Goal: Find specific page/section: Find specific page/section

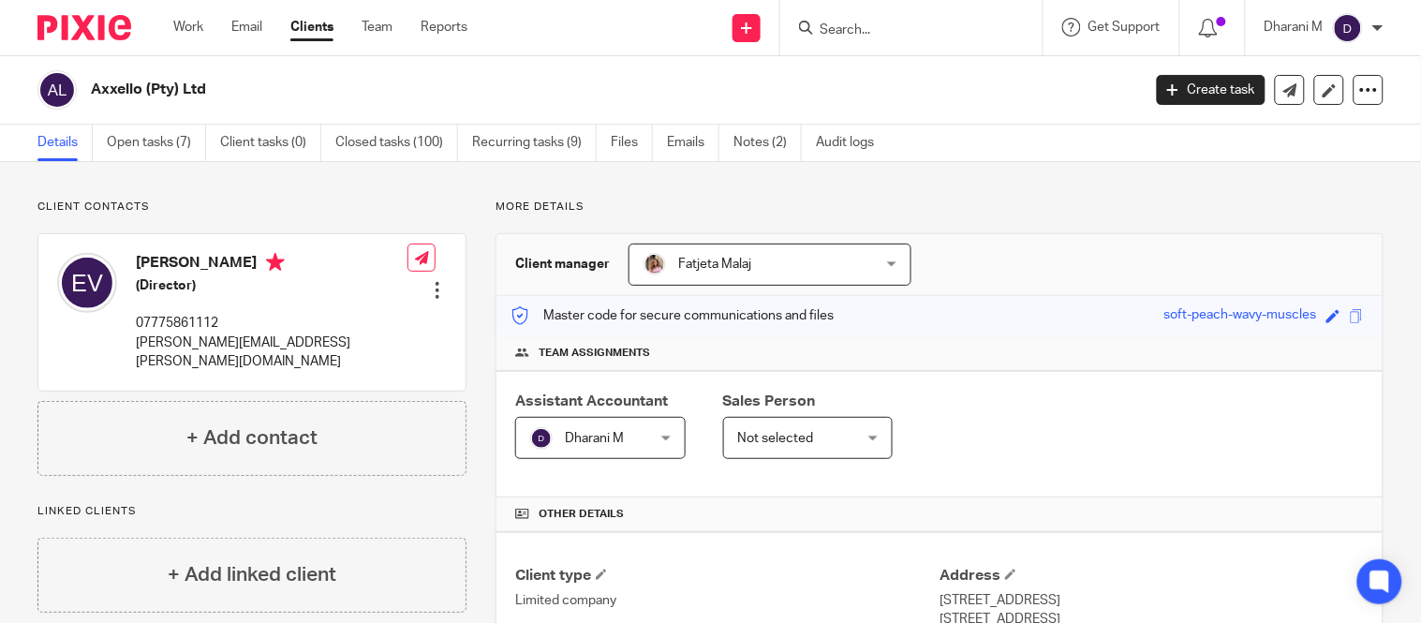
click at [860, 23] on input "Search" at bounding box center [902, 30] width 169 height 17
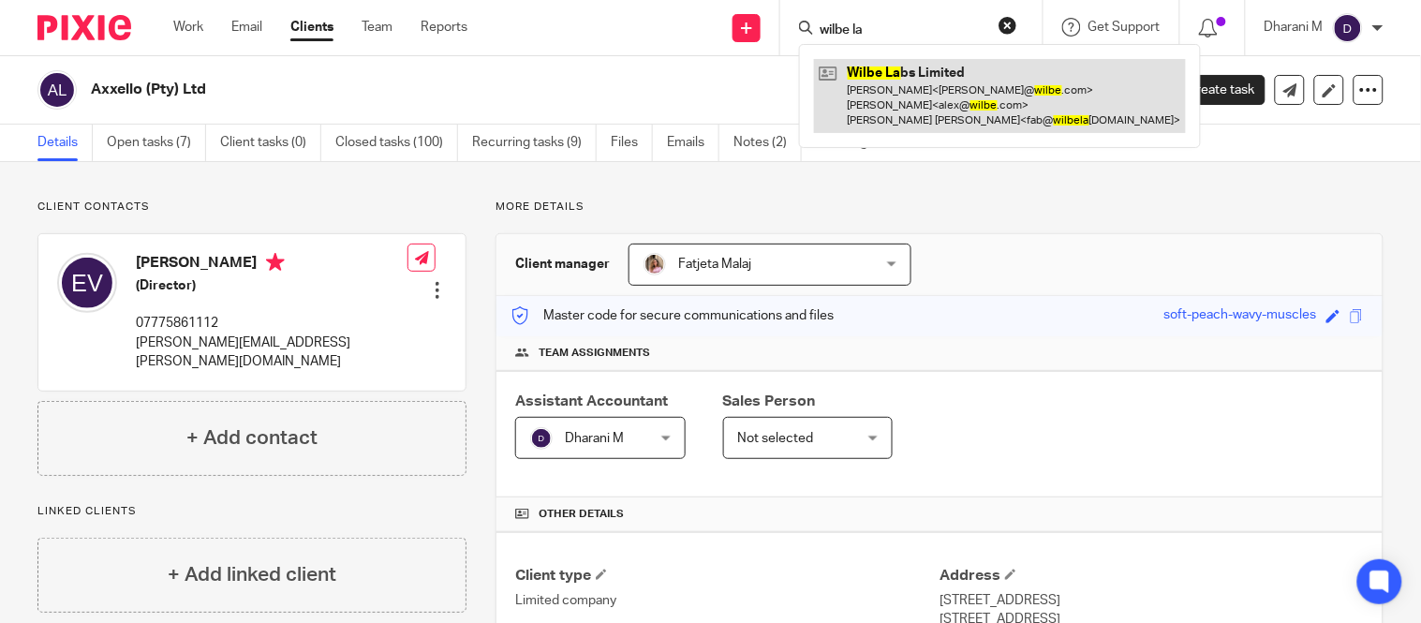
type input "wilbe la"
click at [934, 117] on link at bounding box center [1000, 96] width 372 height 74
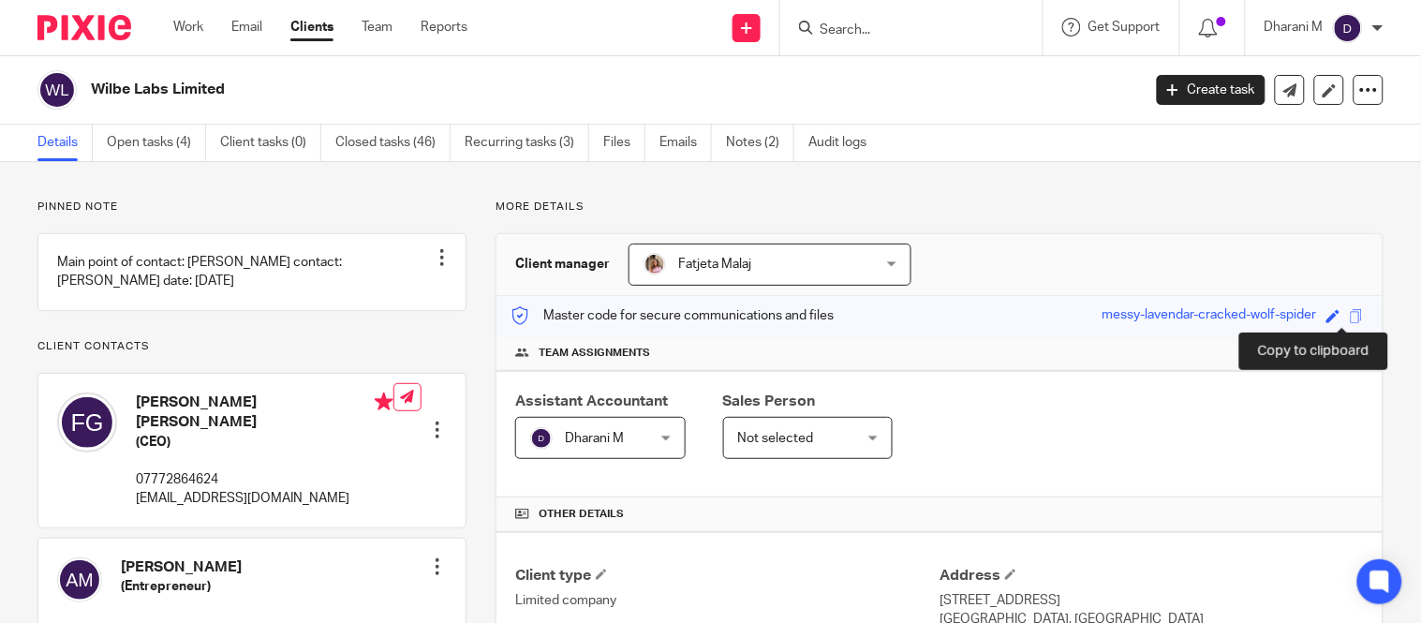
click at [1350, 310] on span at bounding box center [1357, 316] width 14 height 14
click at [1350, 316] on span at bounding box center [1357, 316] width 14 height 14
